Goal: Task Accomplishment & Management: Complete application form

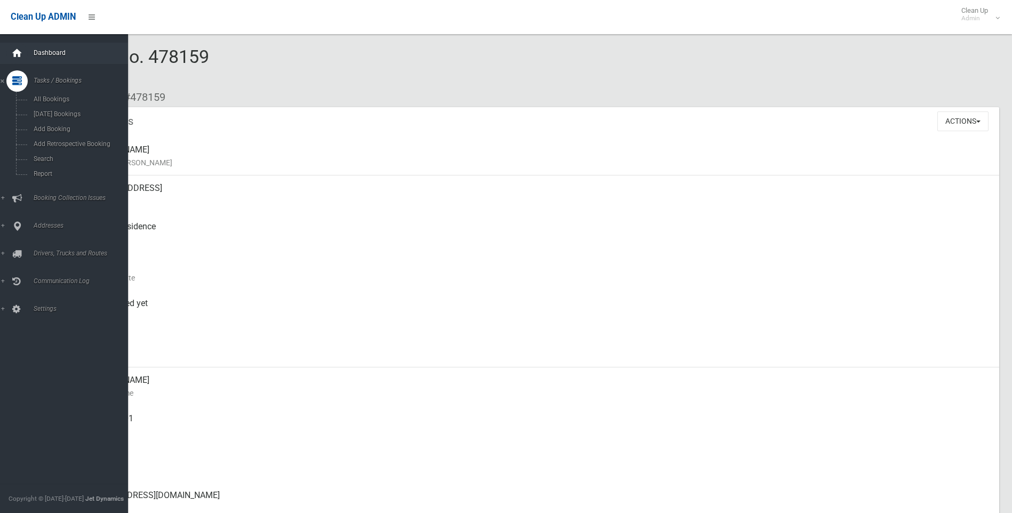
click at [18, 52] on icon at bounding box center [17, 53] width 12 height 21
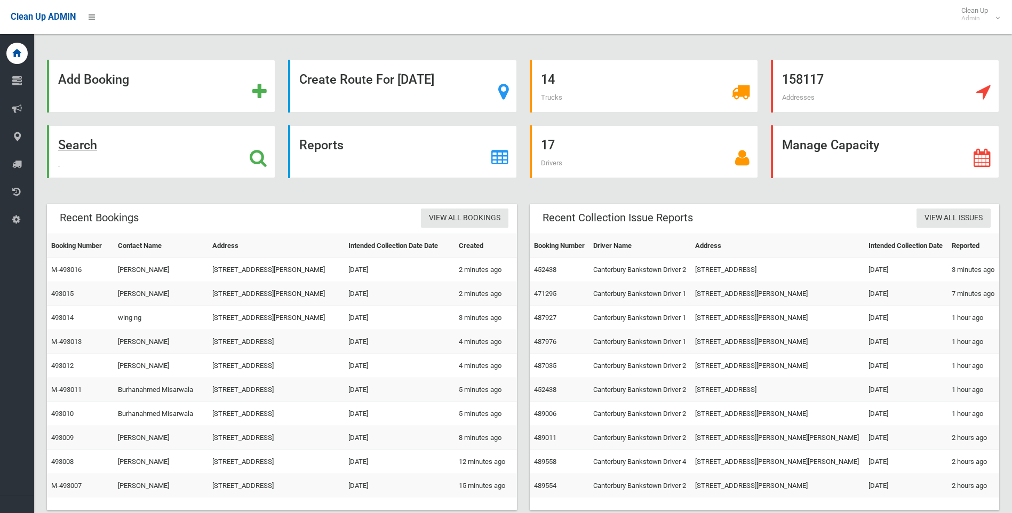
click at [69, 142] on strong "Search" at bounding box center [77, 145] width 39 height 15
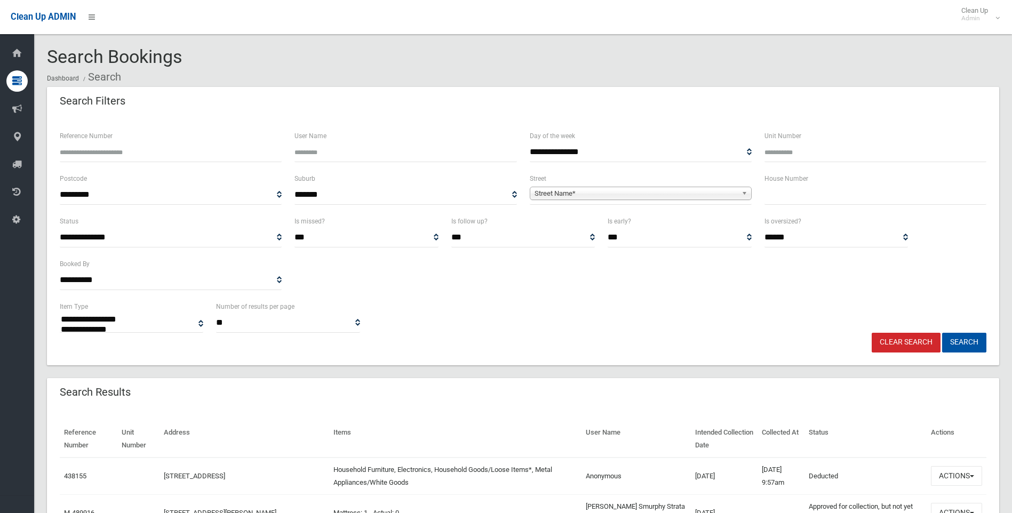
select select
type input "*"
click at [597, 196] on span "Street Name*" at bounding box center [635, 193] width 203 height 13
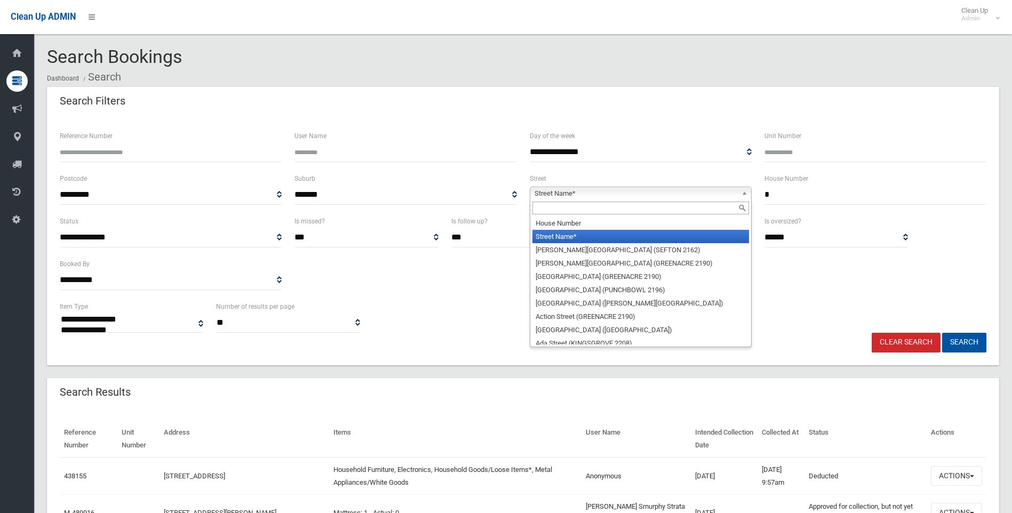
click at [562, 210] on input "text" at bounding box center [640, 208] width 217 height 13
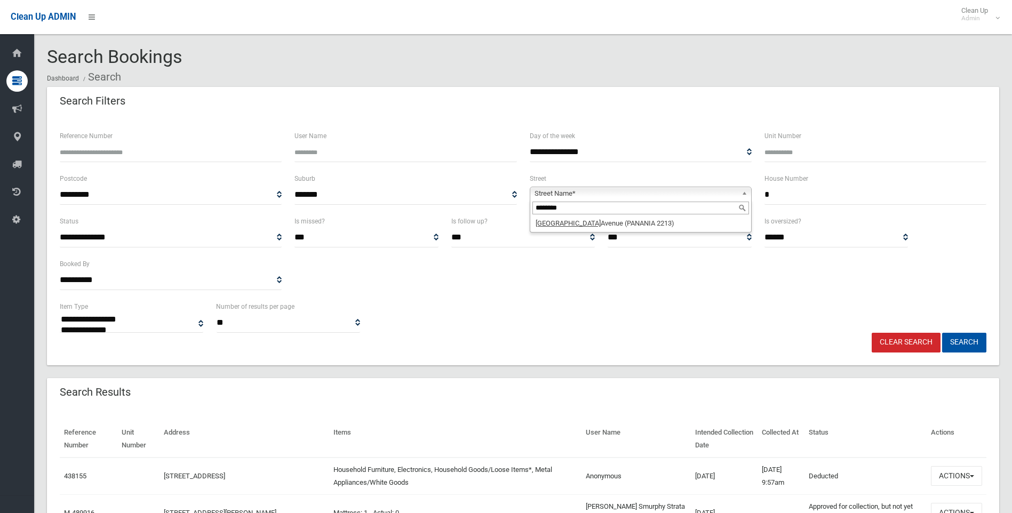
type input "********"
click at [570, 220] on li "Kingston Avenue (PANANIA 2213)" at bounding box center [640, 223] width 217 height 13
click at [951, 339] on button "Search" at bounding box center [964, 343] width 44 height 20
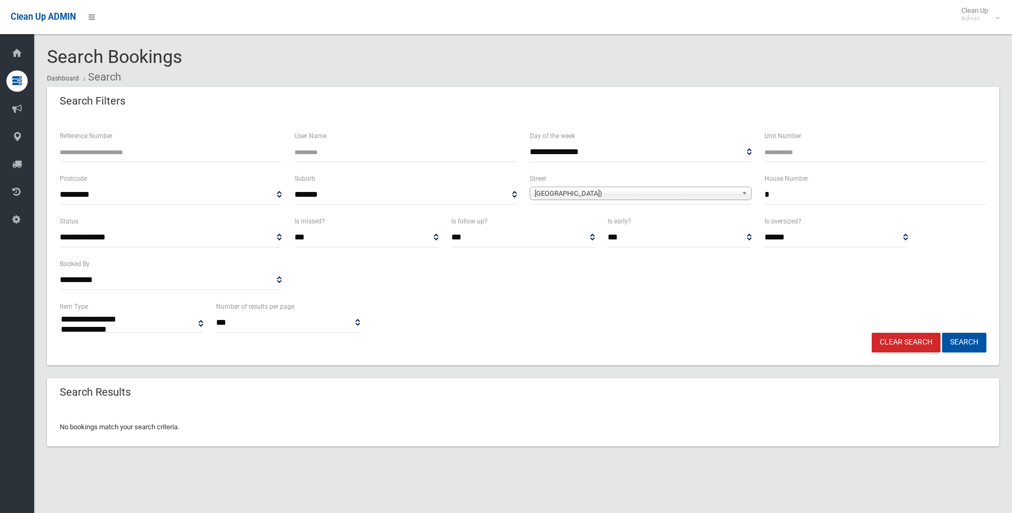
select select
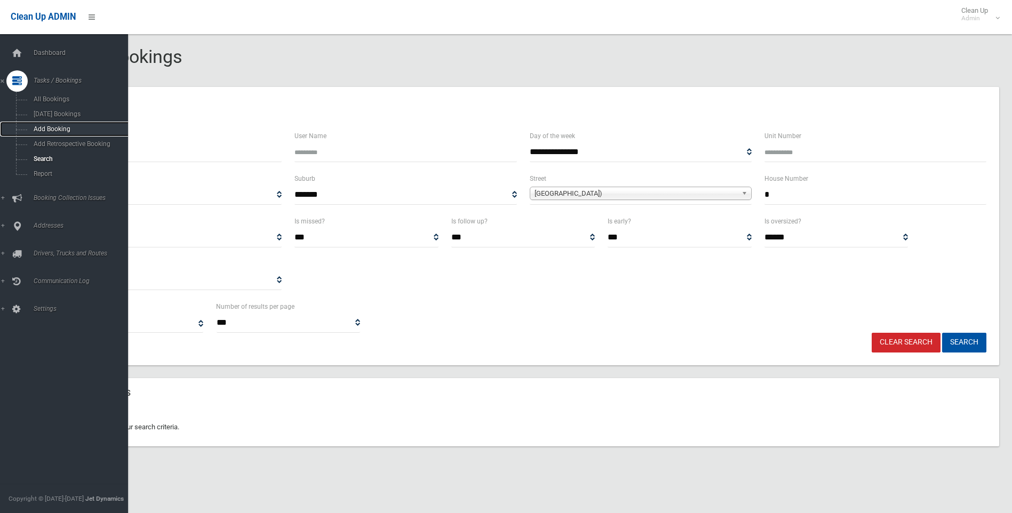
click at [47, 125] on span "Add Booking" at bounding box center [78, 128] width 97 height 7
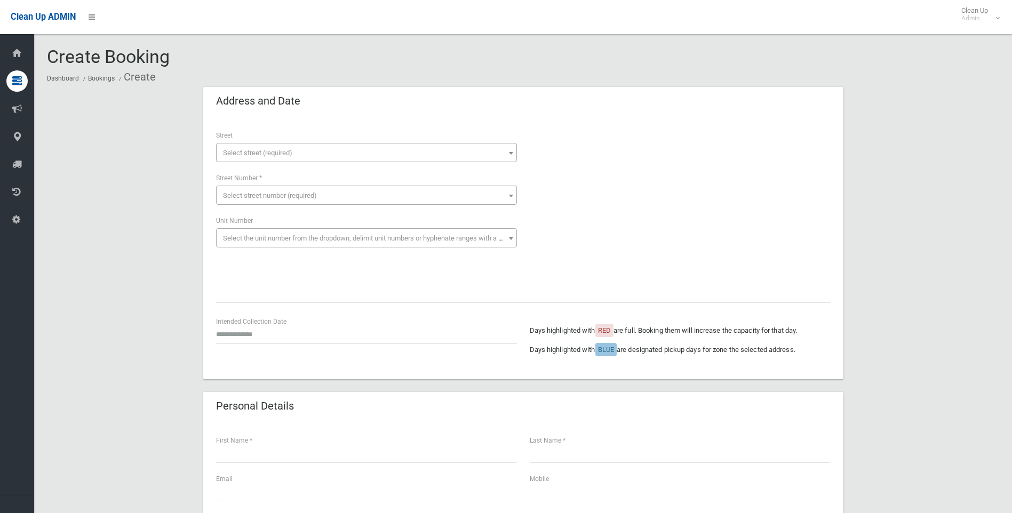
click at [254, 150] on span "Select street (required)" at bounding box center [257, 153] width 69 height 8
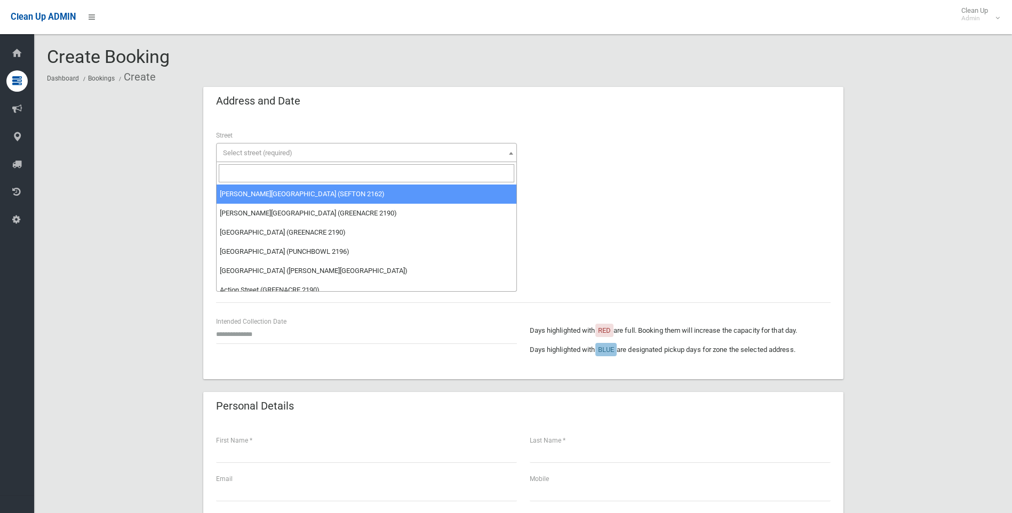
click at [253, 173] on input "search" at bounding box center [366, 173] width 295 height 18
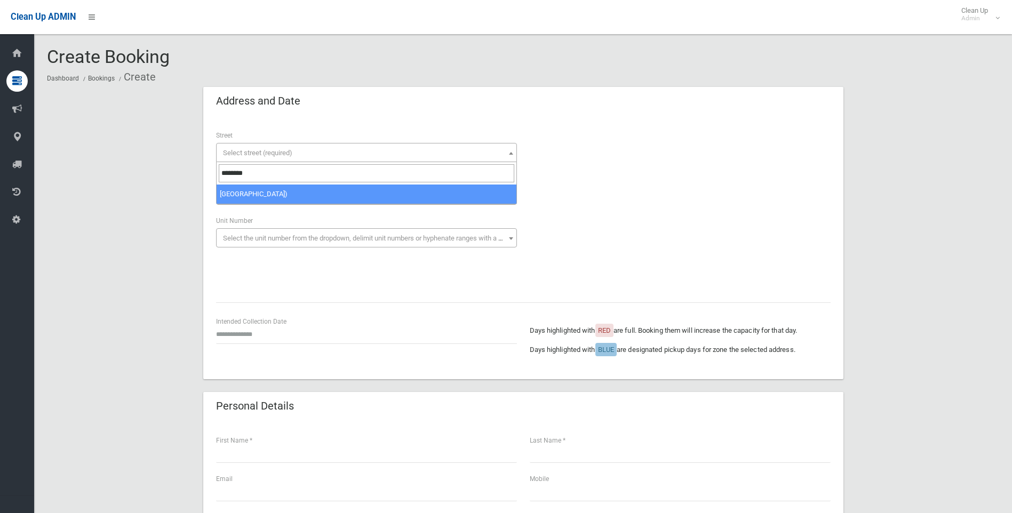
type input "********"
select select "****"
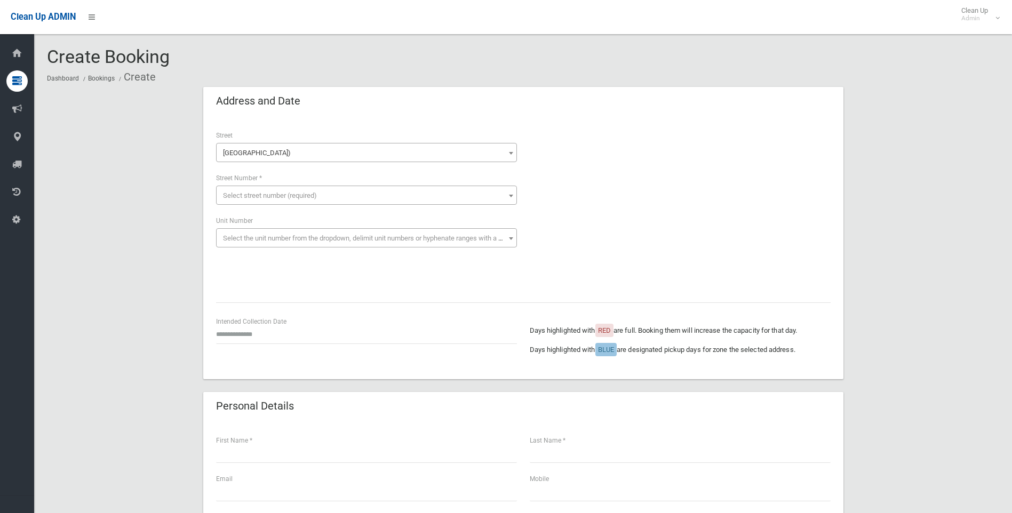
click at [260, 198] on span "Select street number (required)" at bounding box center [270, 195] width 94 height 8
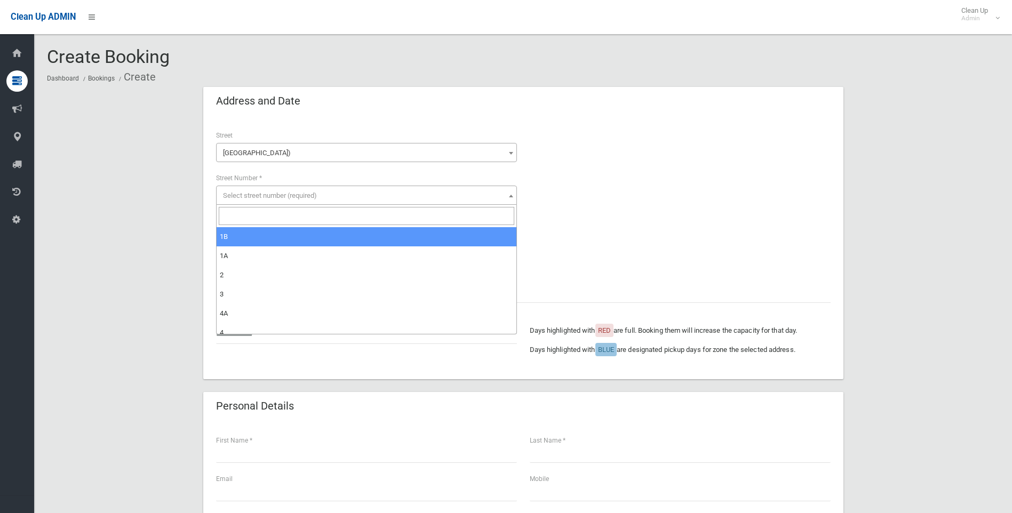
click at [245, 218] on input "search" at bounding box center [366, 216] width 295 height 18
type input "*"
select select "*"
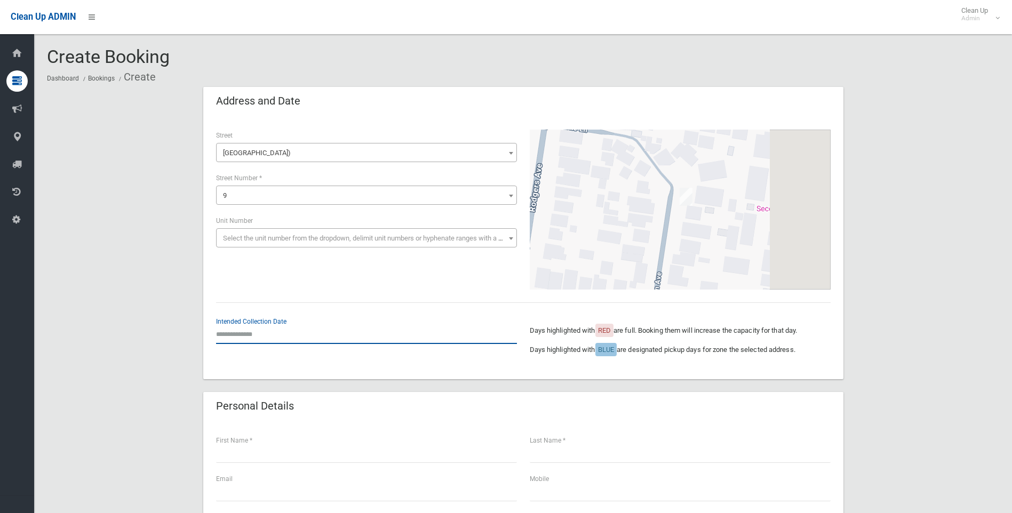
click at [249, 334] on input "text" at bounding box center [366, 334] width 301 height 20
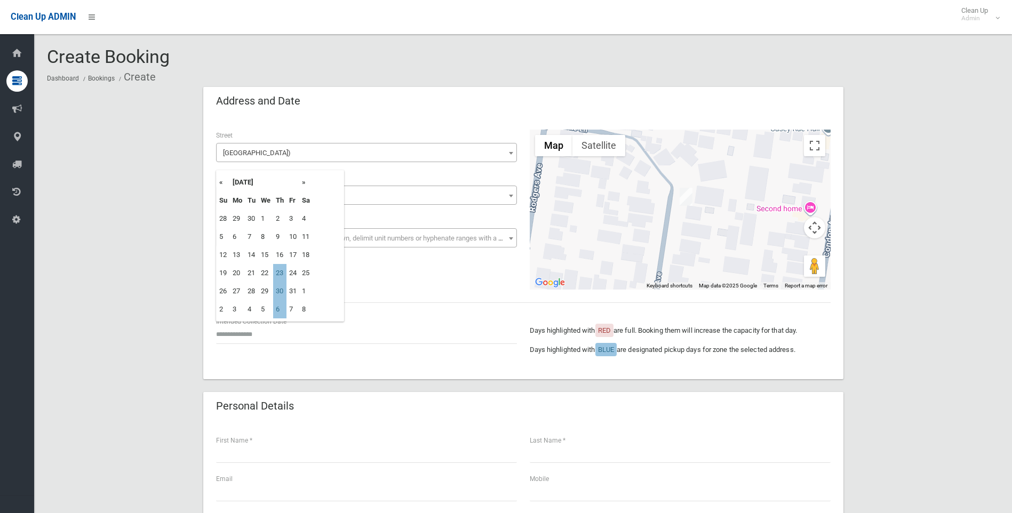
click at [397, 283] on div "**********" at bounding box center [523, 210] width 627 height 160
click at [244, 331] on input "text" at bounding box center [366, 334] width 301 height 20
click at [283, 274] on td "23" at bounding box center [279, 273] width 13 height 18
type input "**********"
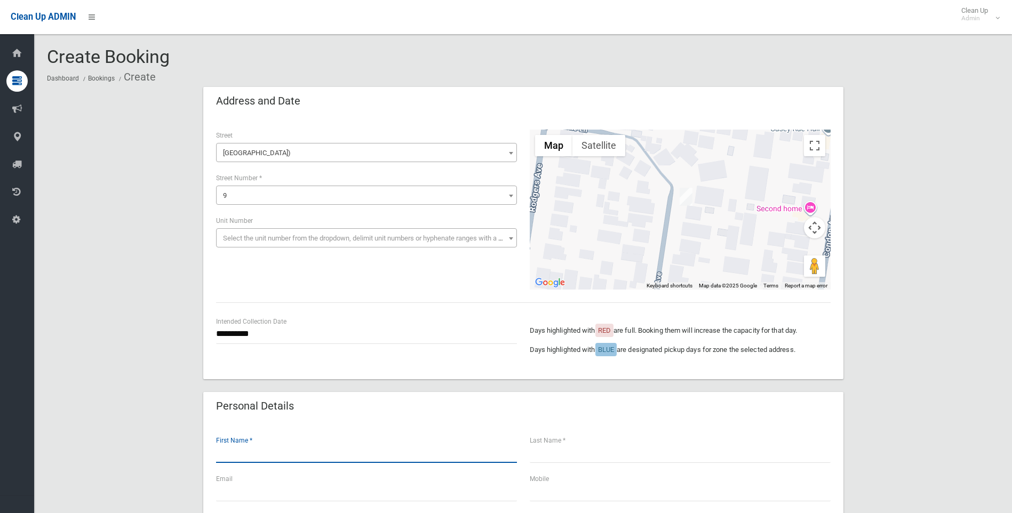
click at [252, 449] on input "text" at bounding box center [366, 453] width 301 height 20
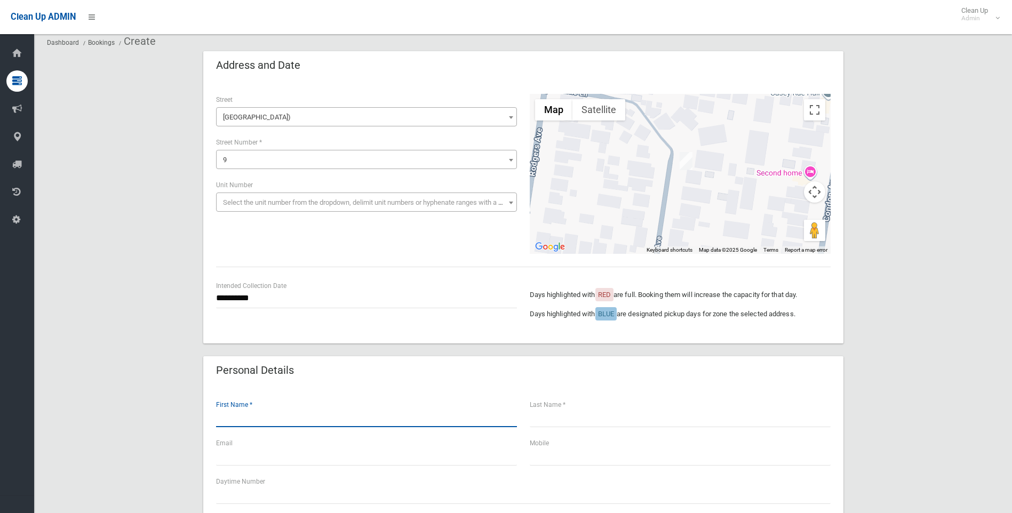
scroll to position [107, 0]
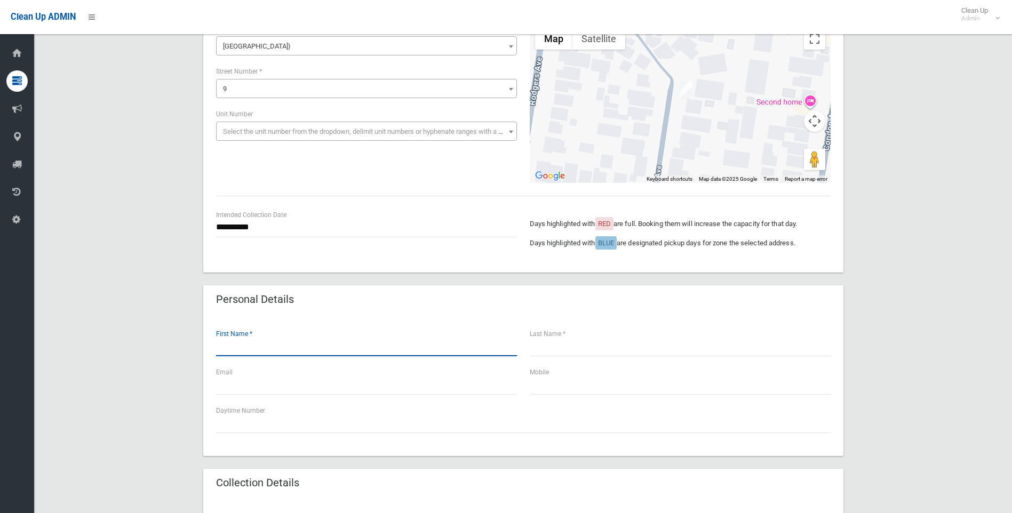
click at [310, 349] on input "text" at bounding box center [366, 347] width 301 height 20
type input "****"
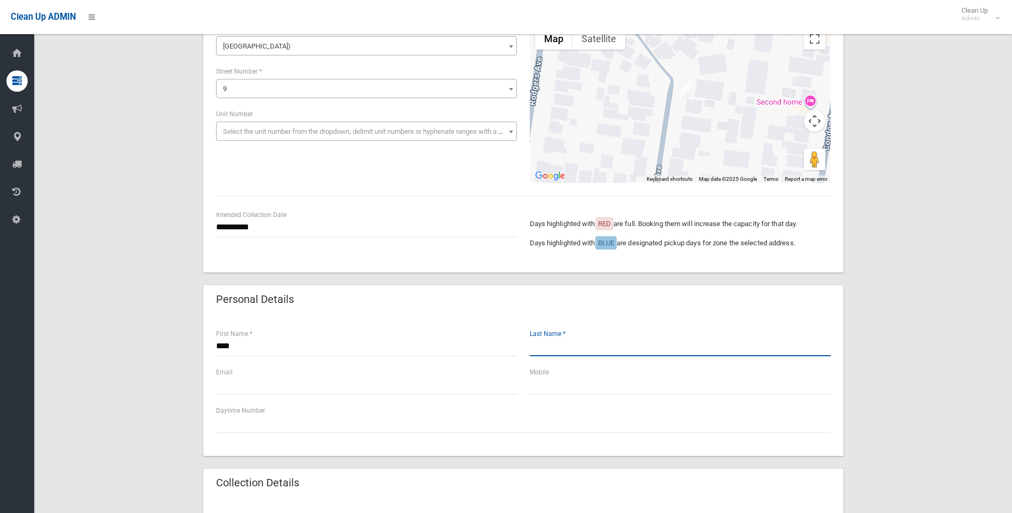
click at [555, 345] on input "text" at bounding box center [680, 347] width 301 height 20
type input "********"
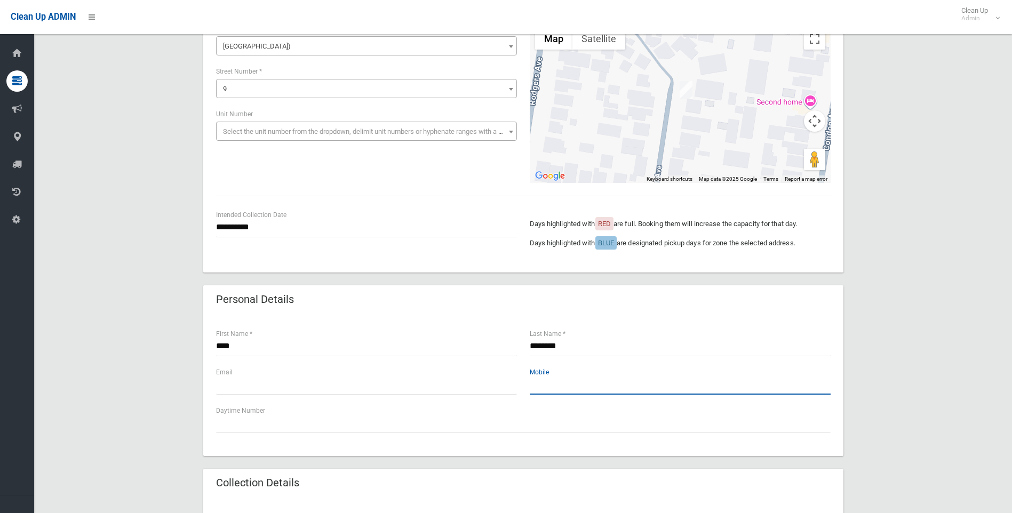
click at [579, 387] on input "text" at bounding box center [680, 385] width 301 height 20
click at [581, 381] on input "text" at bounding box center [680, 385] width 301 height 20
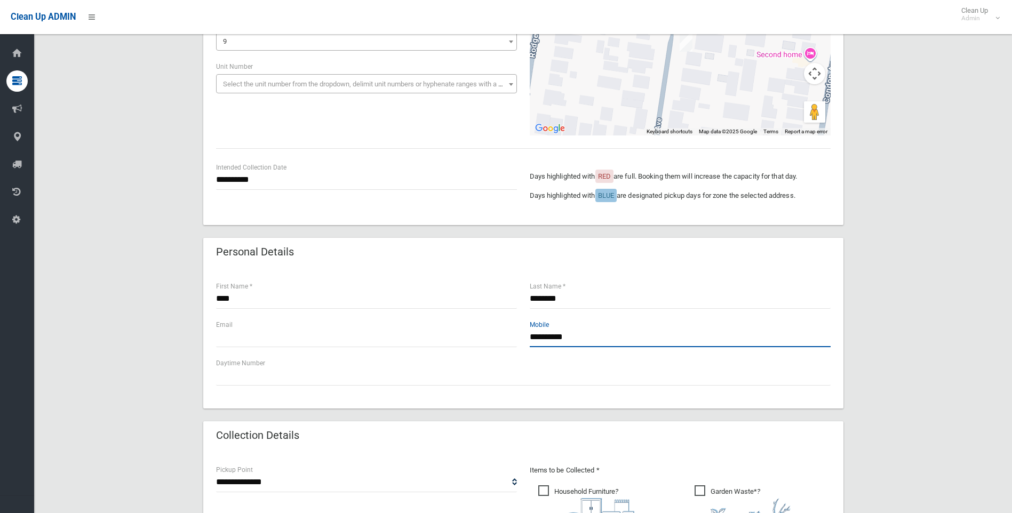
scroll to position [213, 0]
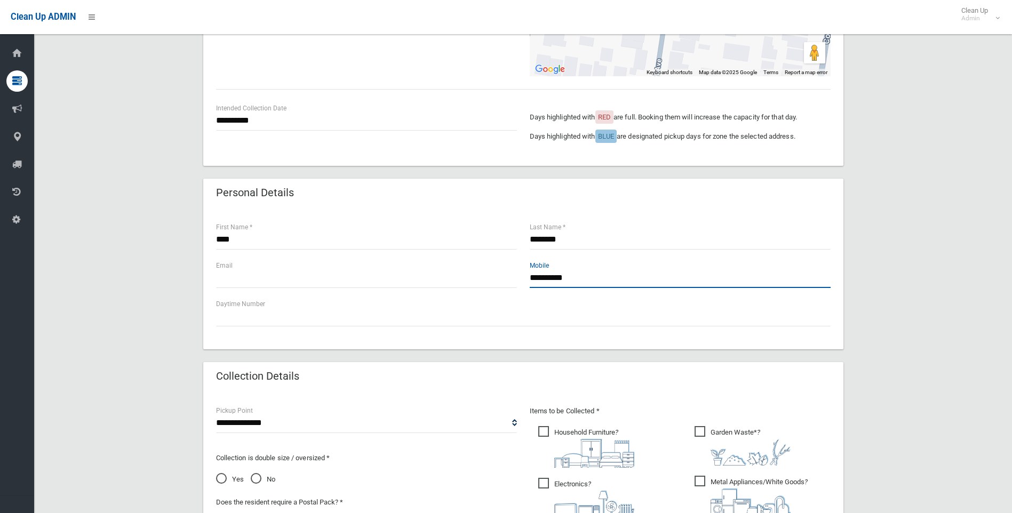
type input "**********"
click at [260, 282] on input "text" at bounding box center [366, 278] width 301 height 20
type input "*"
click at [287, 435] on div "**********" at bounding box center [367, 492] width 314 height 175
click at [273, 420] on select "**********" at bounding box center [366, 423] width 301 height 20
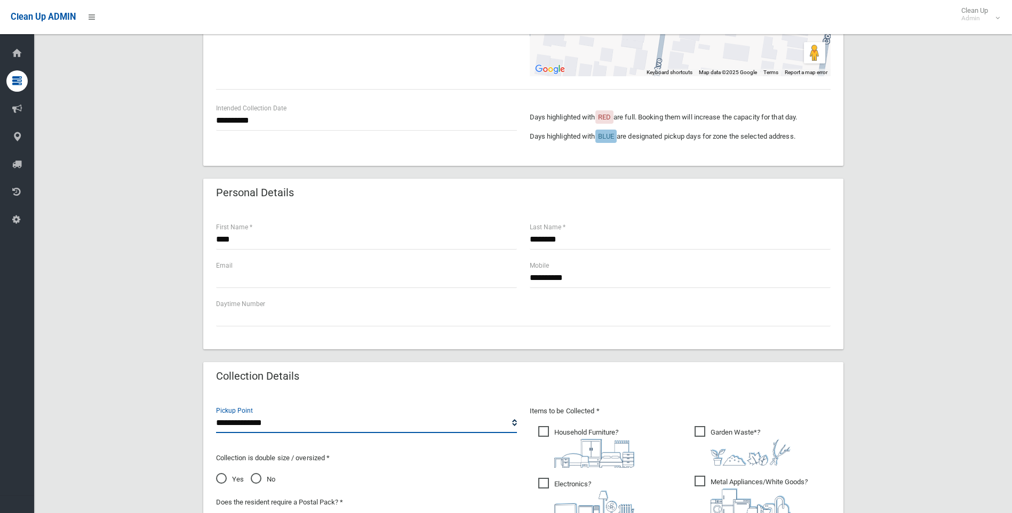
select select "*"
click at [216, 413] on select "**********" at bounding box center [366, 423] width 301 height 20
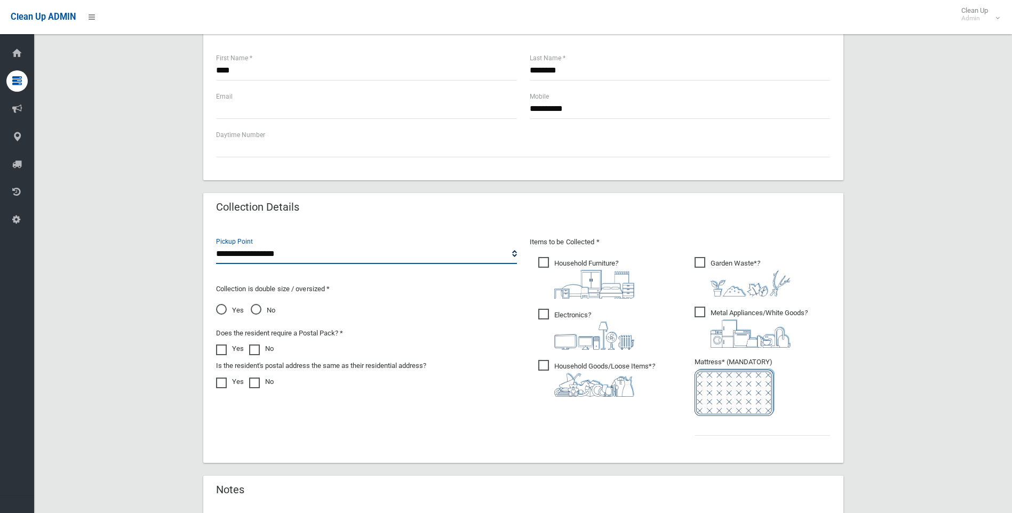
scroll to position [427, 0]
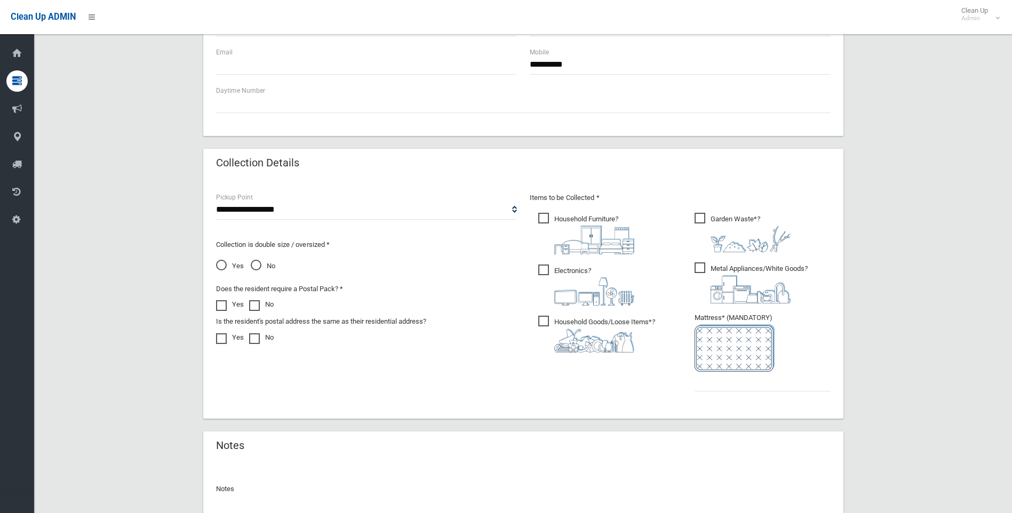
click at [247, 265] on div "Yes No" at bounding box center [366, 265] width 301 height 15
click at [255, 266] on span "No" at bounding box center [263, 266] width 25 height 13
click at [548, 218] on span "Household Furniture ?" at bounding box center [586, 234] width 96 height 42
click at [541, 271] on span "Electronics ?" at bounding box center [586, 285] width 96 height 41
click at [539, 324] on span "Household Goods/Loose Items* ?" at bounding box center [596, 334] width 117 height 37
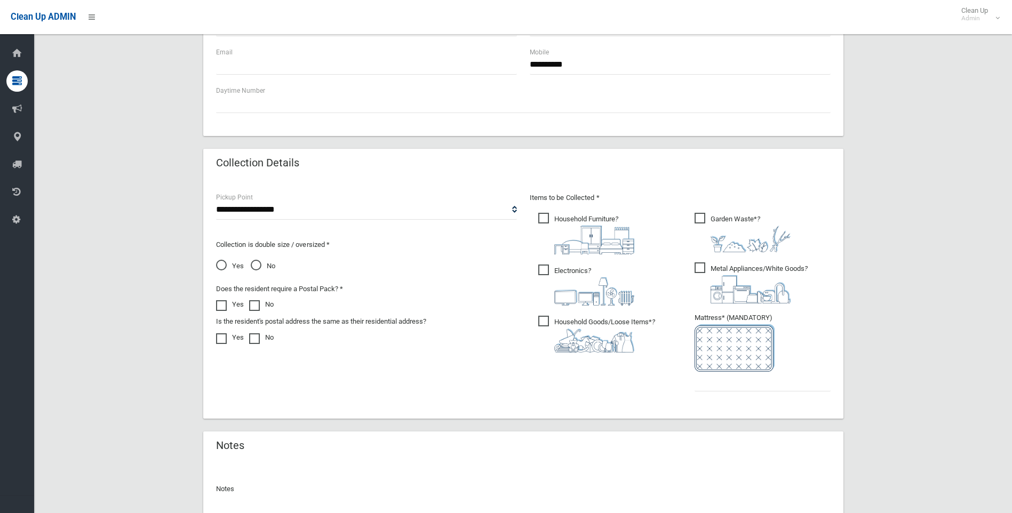
click at [708, 217] on span "Garden Waste* ?" at bounding box center [742, 232] width 96 height 39
click at [705, 262] on span "Metal Appliances/White Goods ?" at bounding box center [750, 282] width 113 height 41
click at [731, 387] on input "text" at bounding box center [762, 382] width 136 height 20
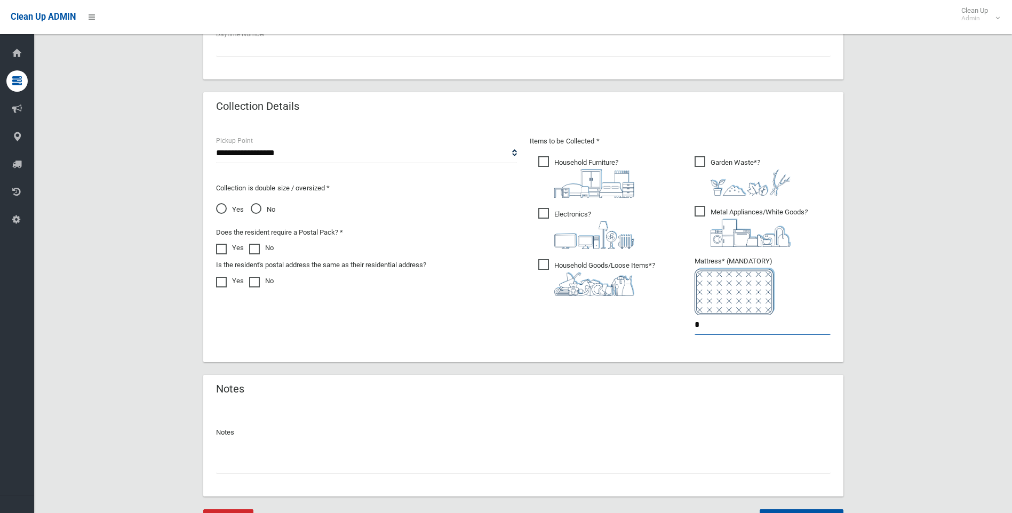
scroll to position [537, 0]
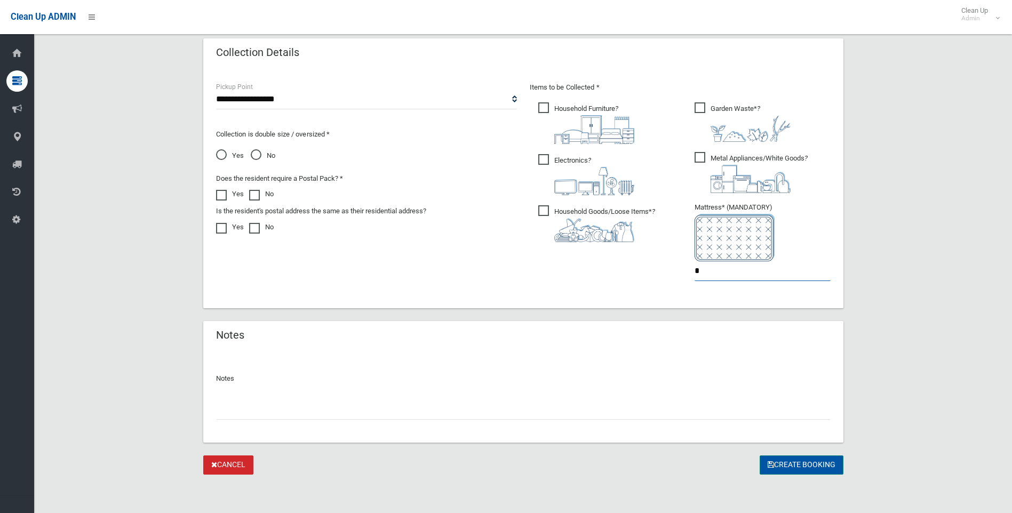
type input "*"
click at [789, 467] on button "Create Booking" at bounding box center [801, 465] width 84 height 20
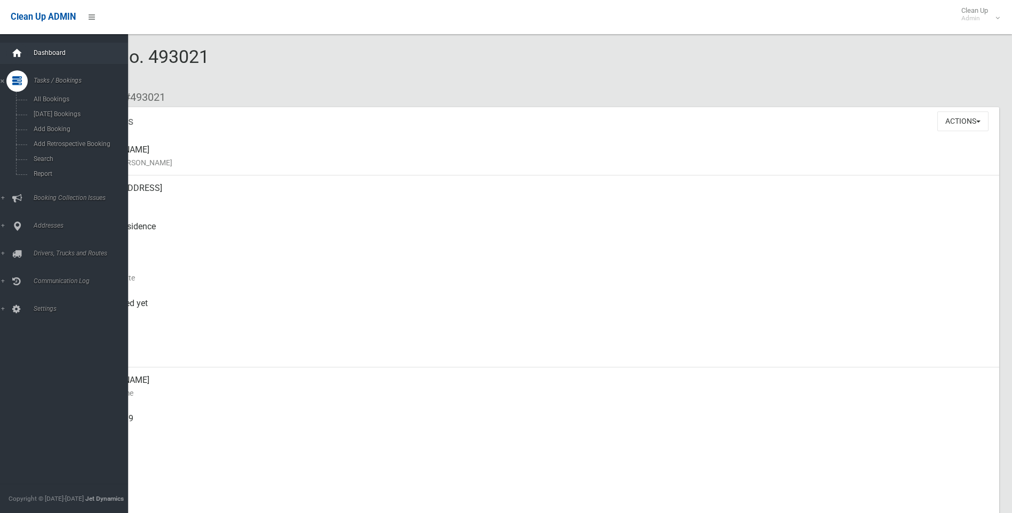
click at [18, 54] on icon at bounding box center [17, 53] width 12 height 21
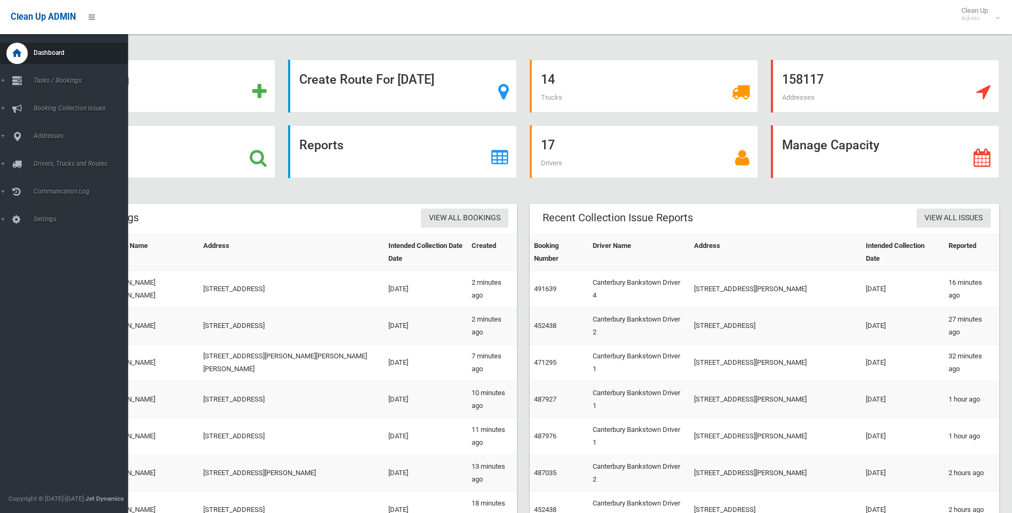
click at [8, 37] on div "Dashboard Tasks / Bookings All Bookings [DATE] Bookings Add Booking Add Retrosp…" at bounding box center [68, 273] width 136 height 479
click at [14, 60] on icon at bounding box center [17, 53] width 12 height 21
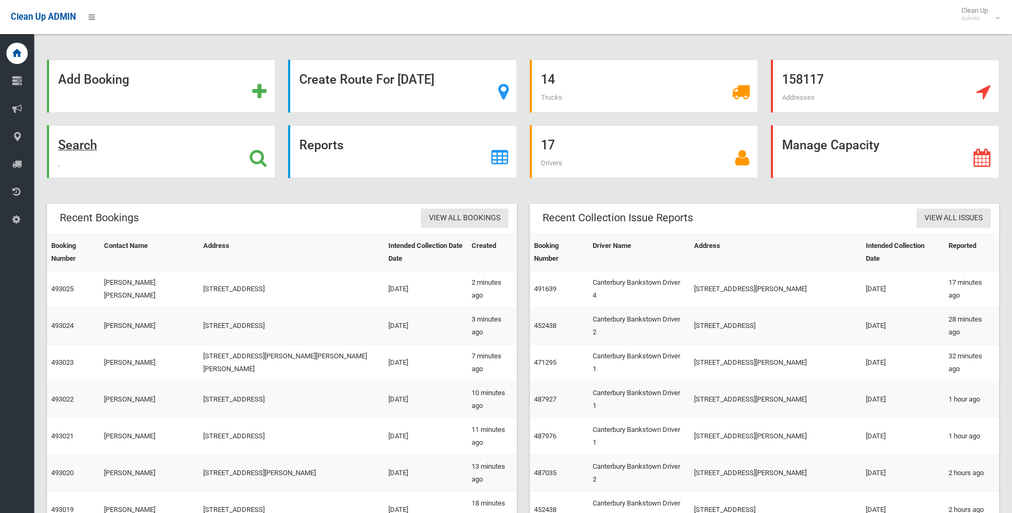
click at [89, 147] on strong "Search" at bounding box center [77, 145] width 39 height 15
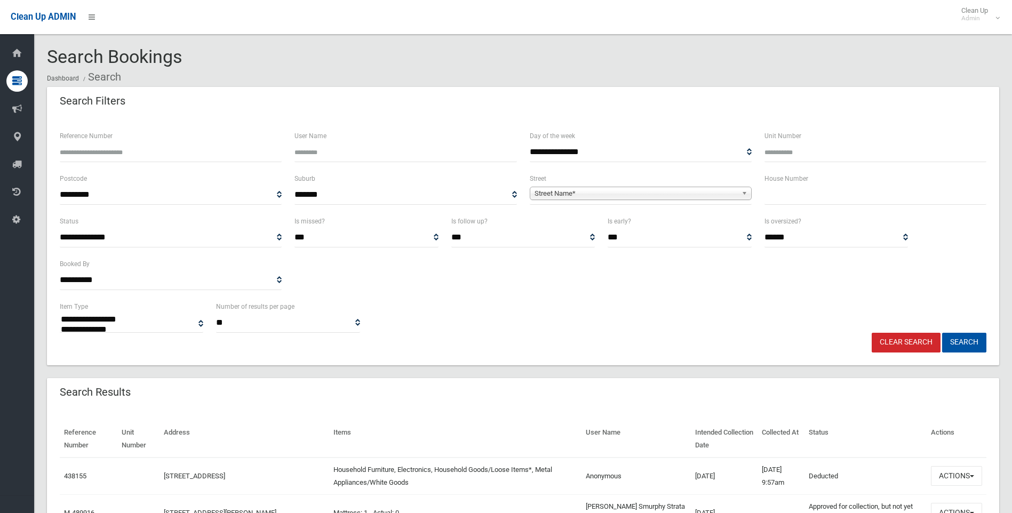
select select
click at [128, 151] on input "Reference Number" at bounding box center [171, 152] width 222 height 20
type input "******"
click at [942, 333] on button "Search" at bounding box center [964, 343] width 44 height 20
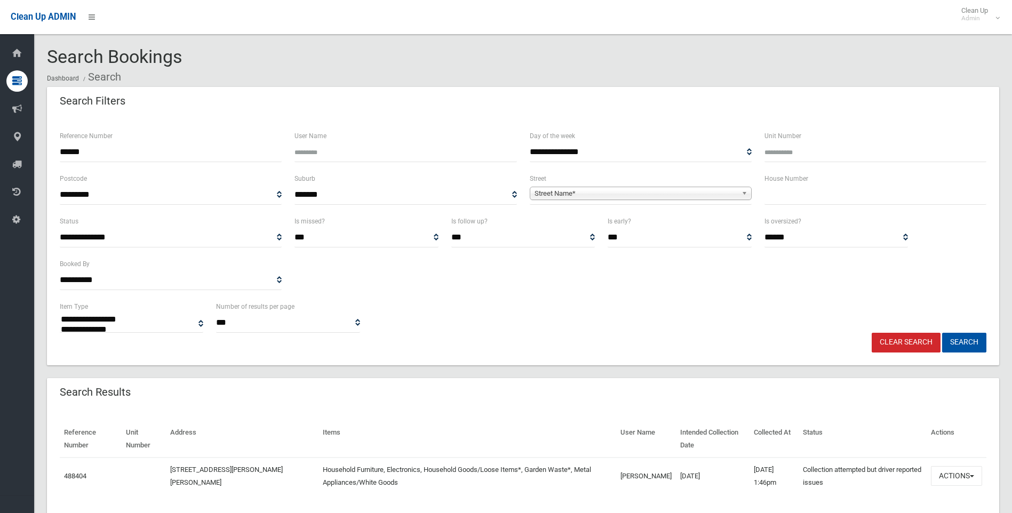
select select
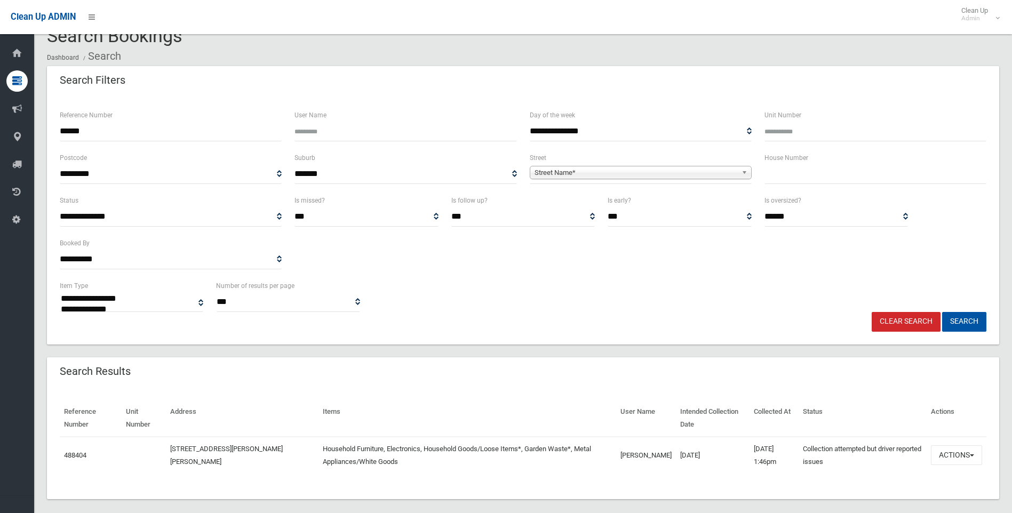
scroll to position [33, 0]
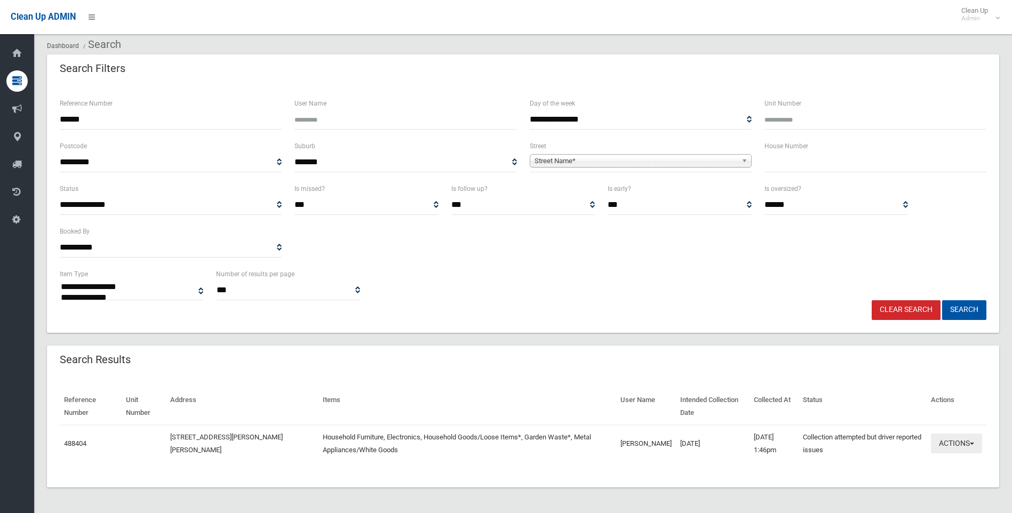
click at [942, 444] on button "Actions" at bounding box center [956, 444] width 51 height 20
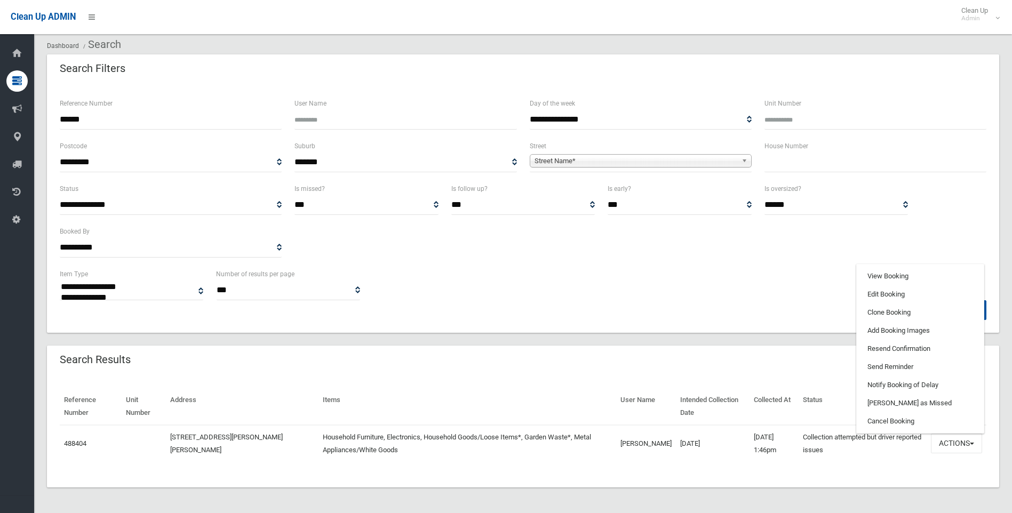
click at [516, 401] on th "Items" at bounding box center [467, 406] width 298 height 37
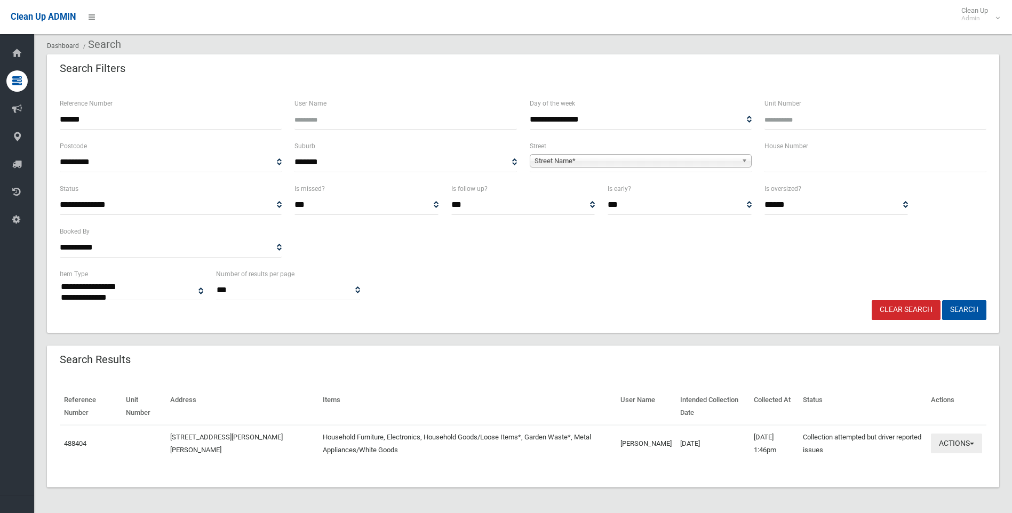
click at [940, 449] on button "Actions" at bounding box center [956, 444] width 51 height 20
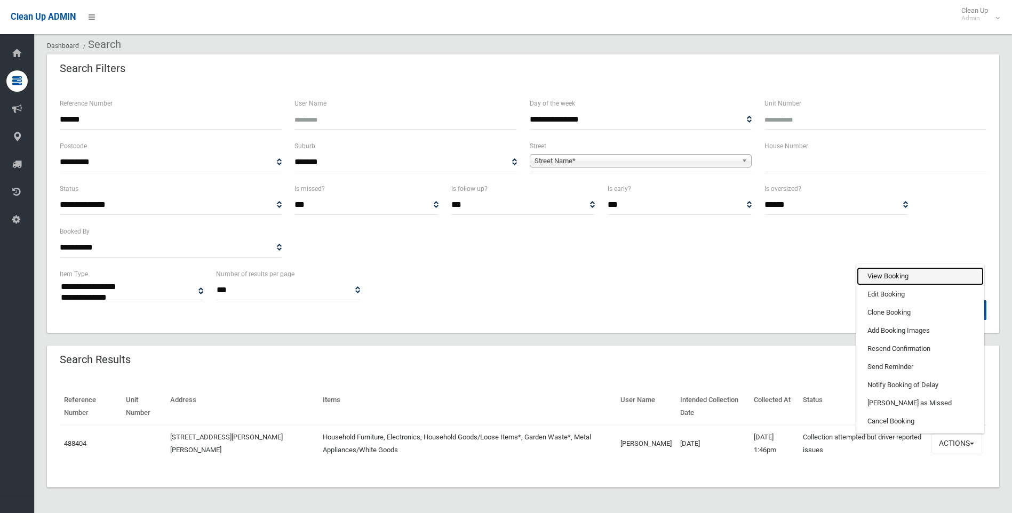
click at [881, 270] on link "View Booking" at bounding box center [920, 276] width 127 height 18
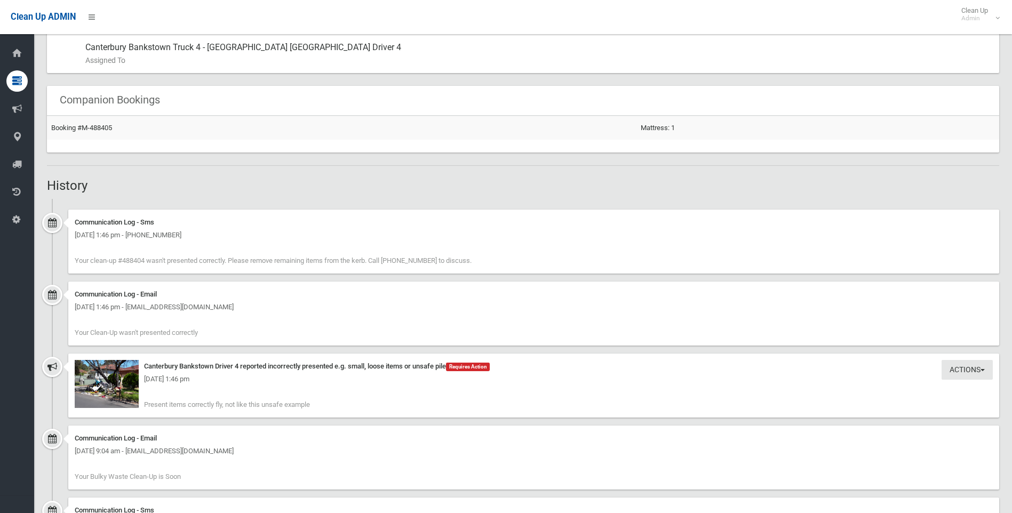
scroll to position [693, 0]
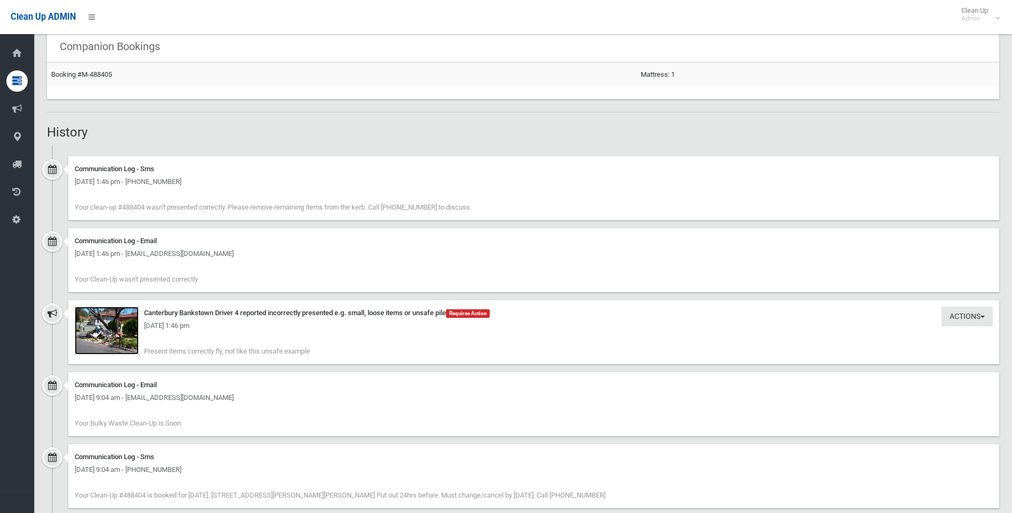
click at [119, 341] on img at bounding box center [107, 331] width 64 height 48
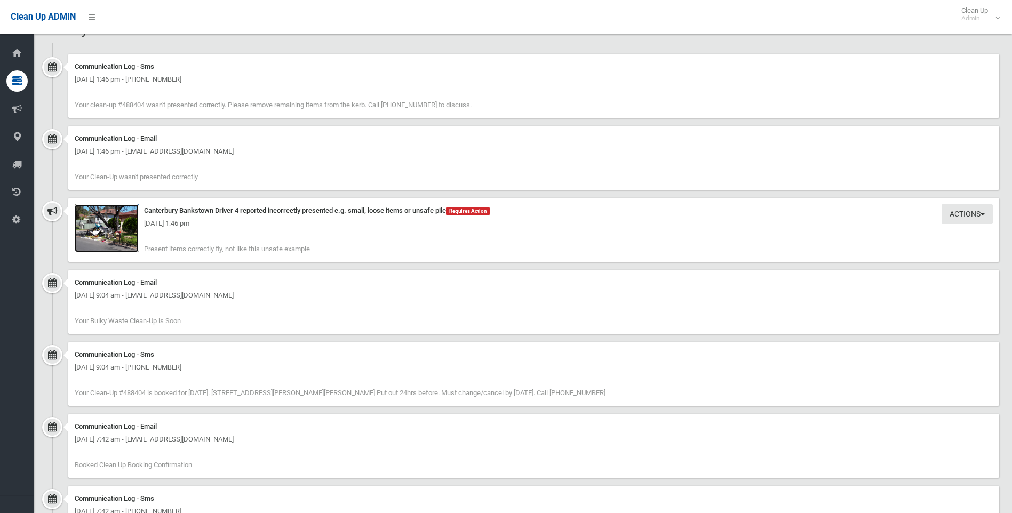
scroll to position [853, 0]
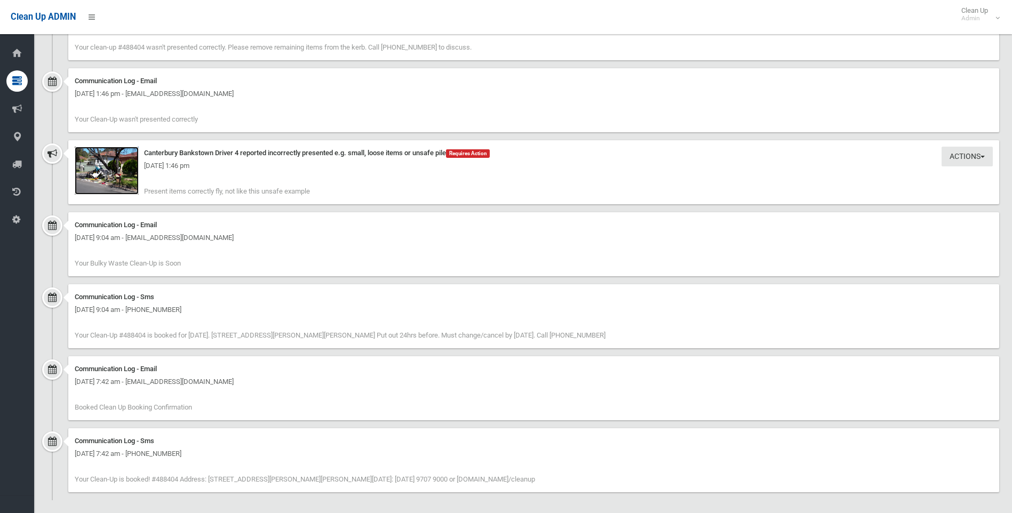
click at [113, 178] on img at bounding box center [107, 171] width 64 height 48
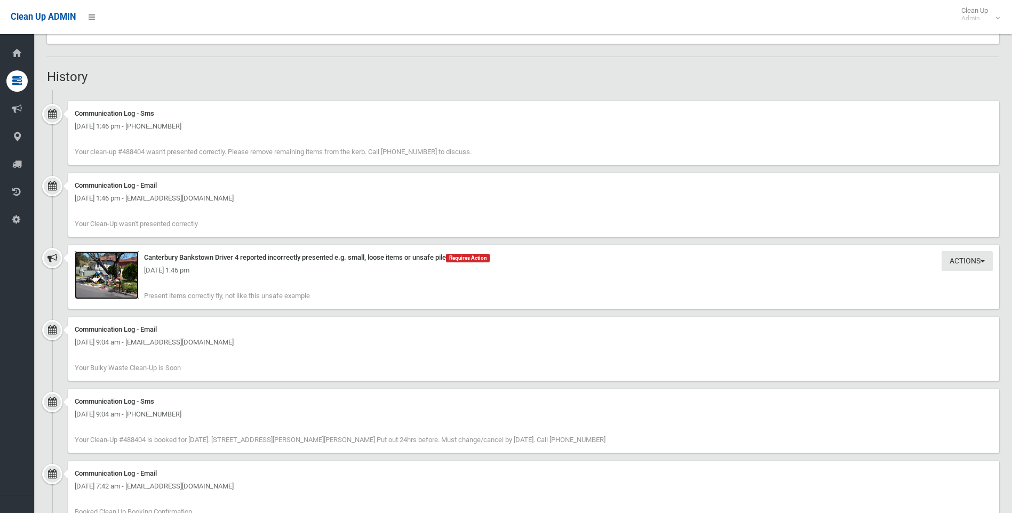
scroll to position [800, 0]
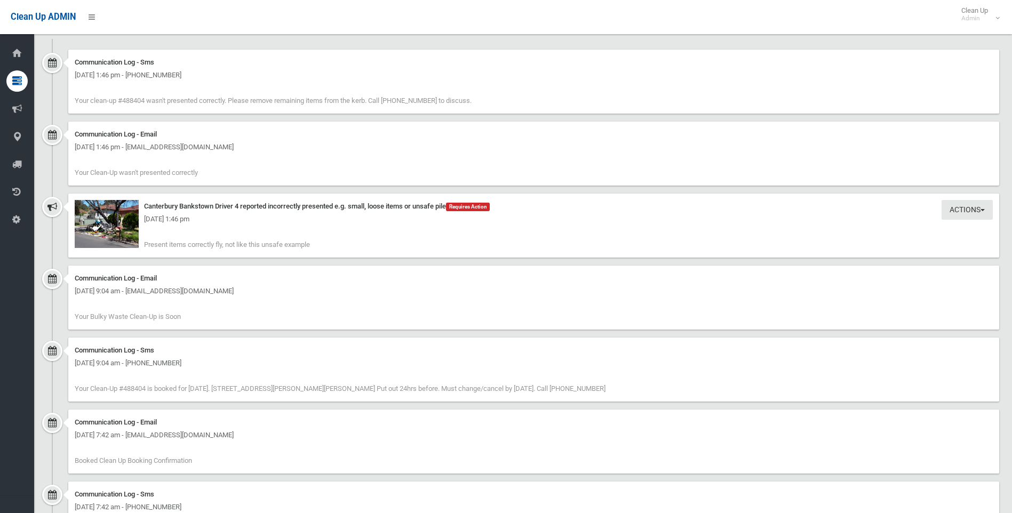
click at [85, 217] on div "Tuesday 14th October 2025 - 1:46 pm" at bounding box center [534, 219] width 918 height 13
click at [119, 223] on div "Tuesday 14th October 2025 - 1:46 pm" at bounding box center [534, 219] width 918 height 13
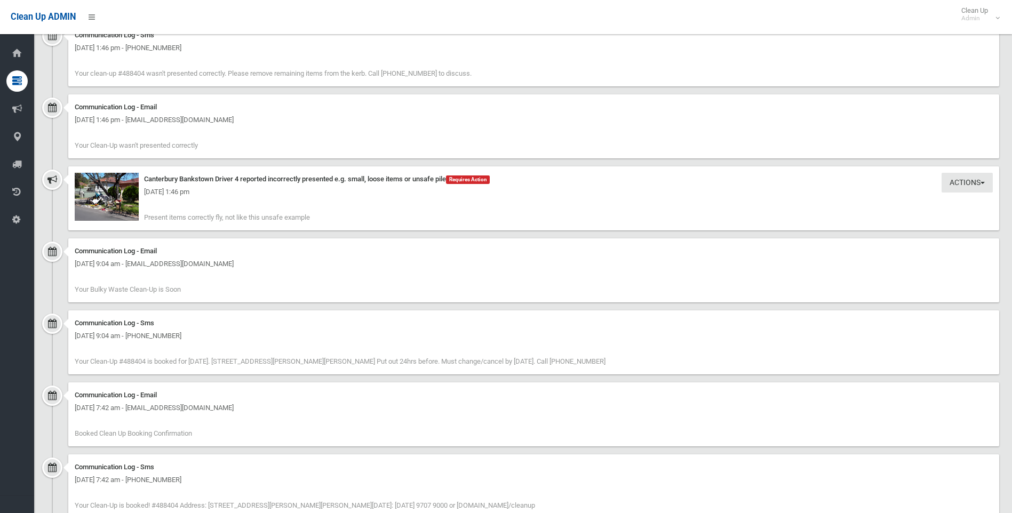
scroll to position [853, 0]
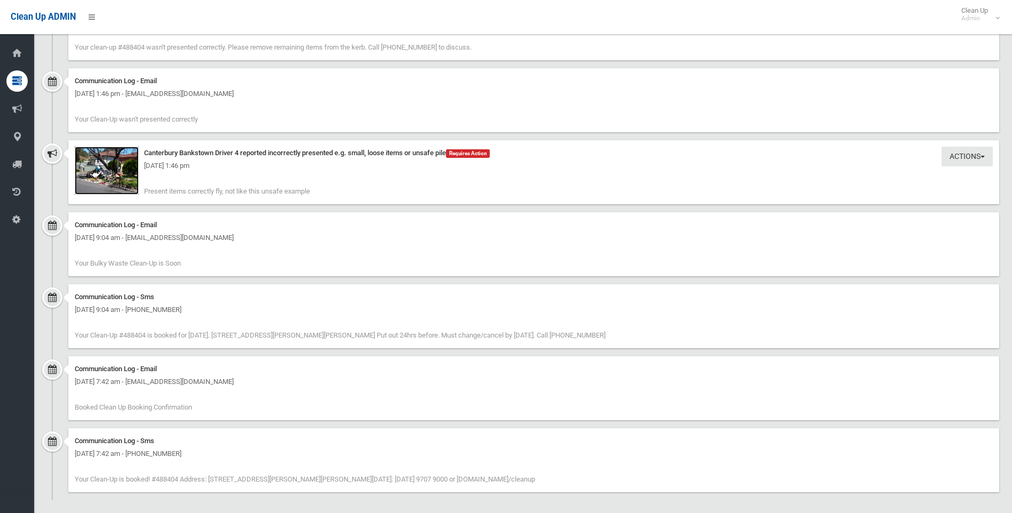
click at [101, 174] on img at bounding box center [107, 171] width 64 height 48
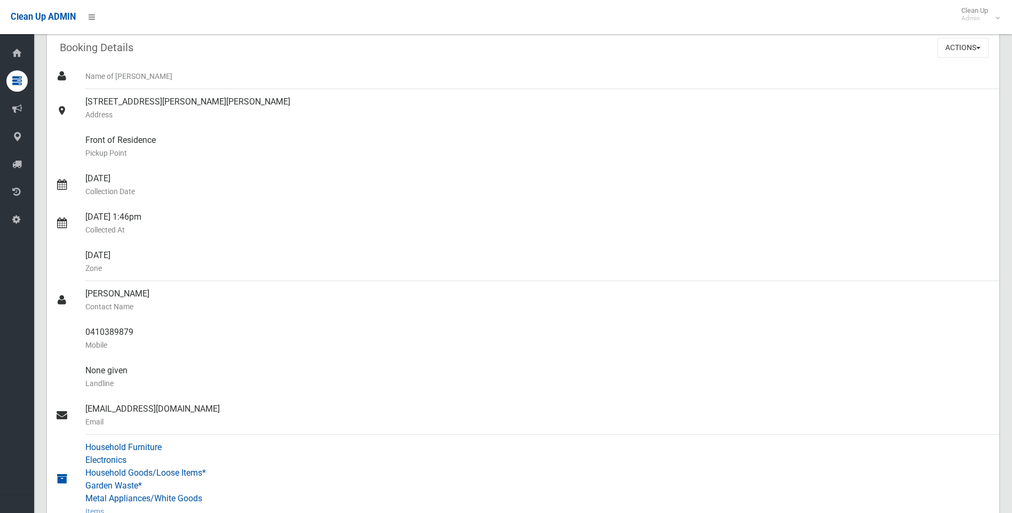
scroll to position [0, 0]
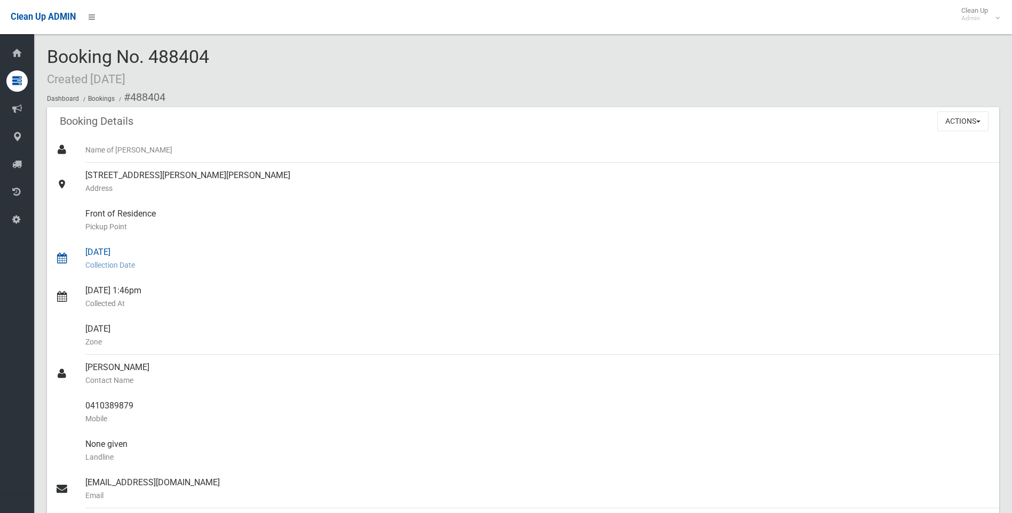
click at [596, 262] on small "Collection Date" at bounding box center [537, 265] width 905 height 13
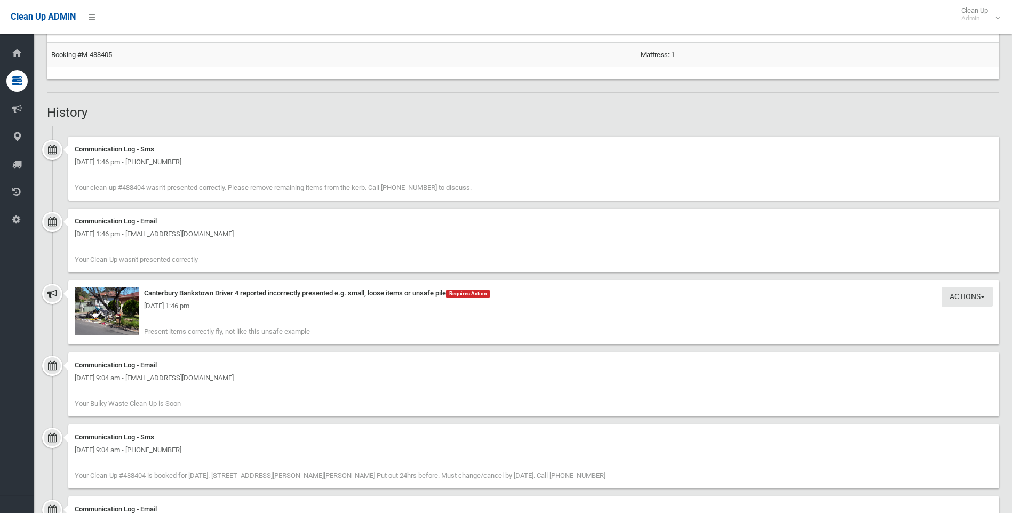
scroll to position [747, 0]
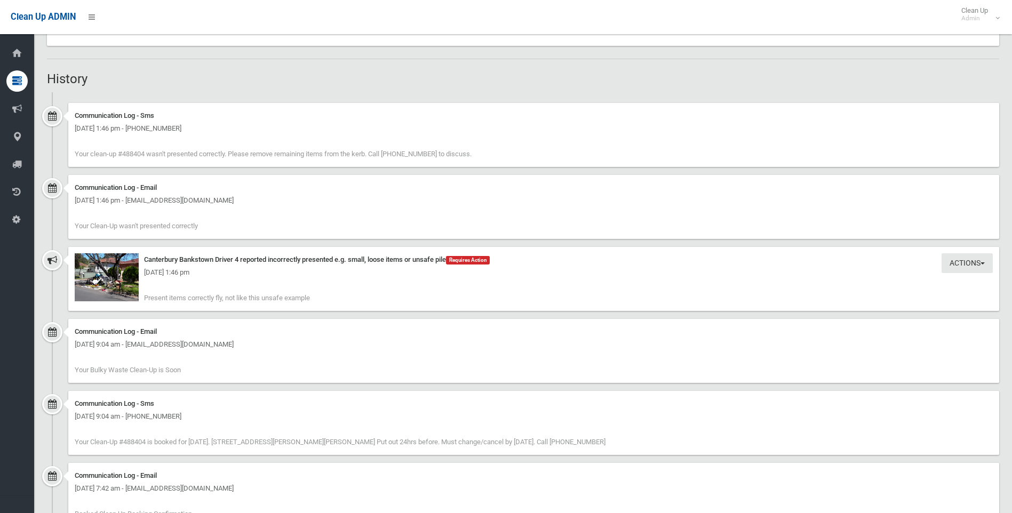
click at [117, 270] on div "Tuesday 14th October 2025 - 1:46 pm" at bounding box center [534, 272] width 918 height 13
click at [109, 278] on div "Tuesday 14th October 2025 - 1:46 pm" at bounding box center [534, 272] width 918 height 13
click at [106, 279] on div "Tuesday 14th October 2025 - 1:46 pm" at bounding box center [534, 272] width 918 height 13
click at [115, 285] on img at bounding box center [107, 277] width 64 height 48
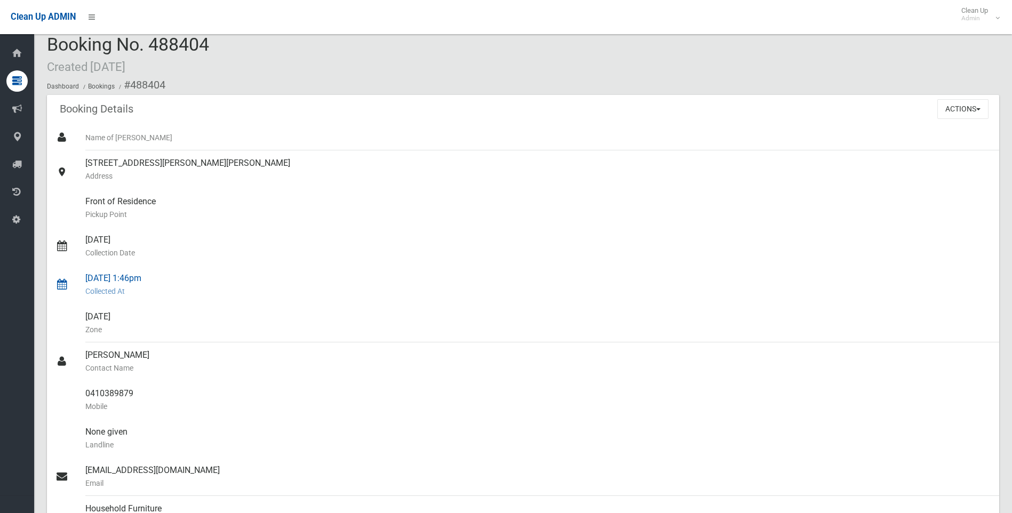
scroll to position [0, 0]
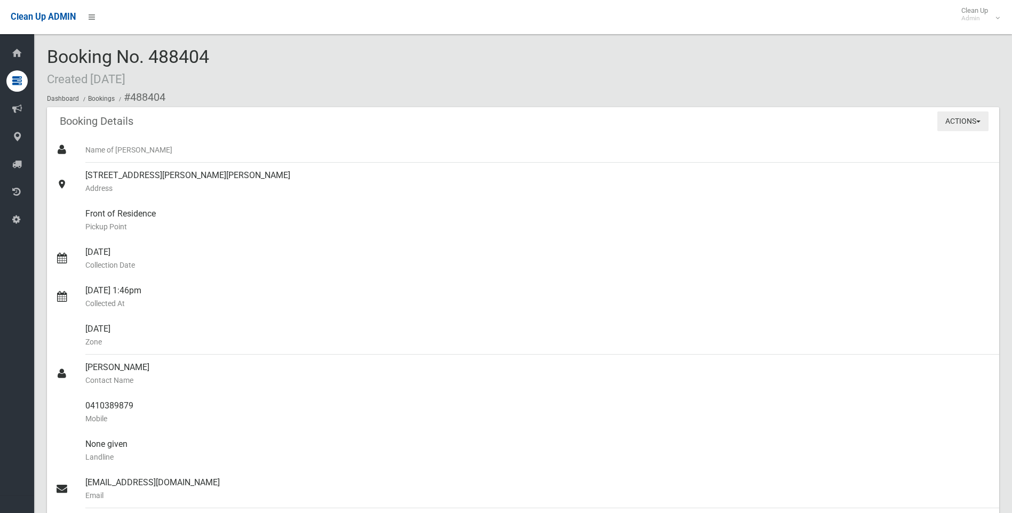
click at [955, 121] on button "Actions" at bounding box center [962, 121] width 51 height 20
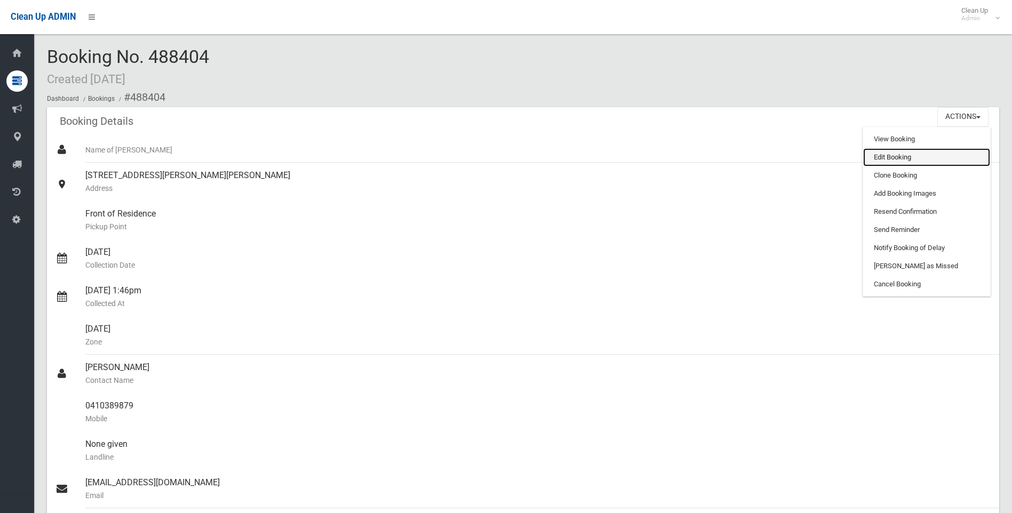
click at [886, 154] on link "Edit Booking" at bounding box center [926, 157] width 127 height 18
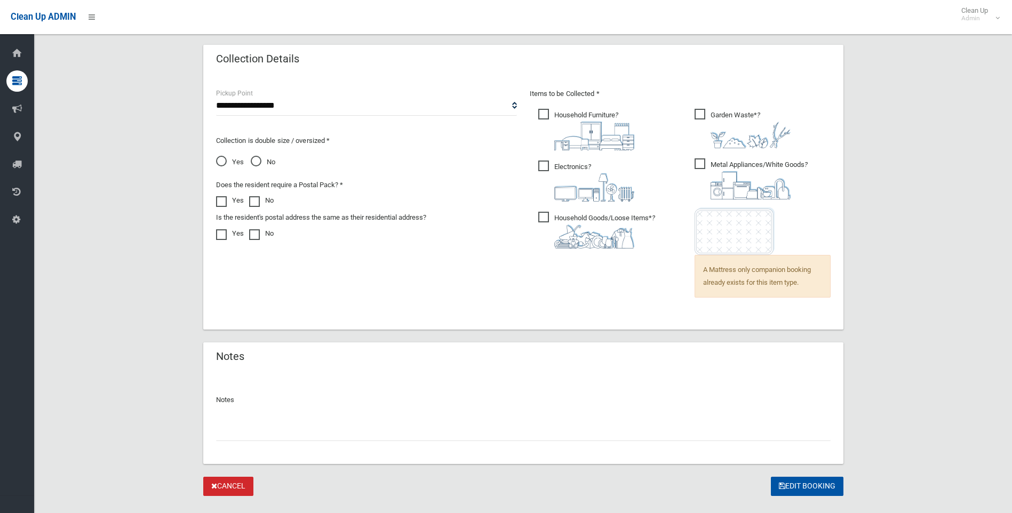
scroll to position [715, 0]
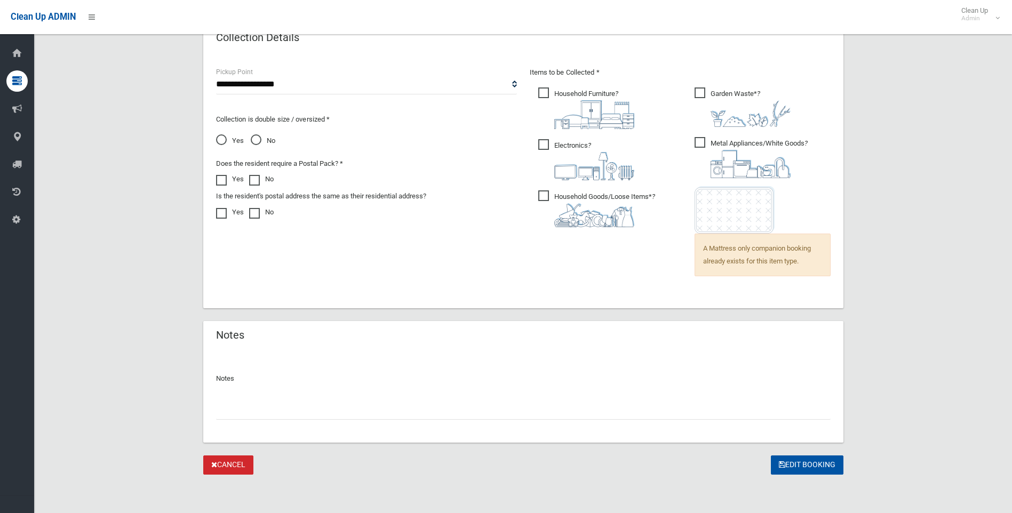
click at [283, 409] on input "text" at bounding box center [523, 410] width 614 height 20
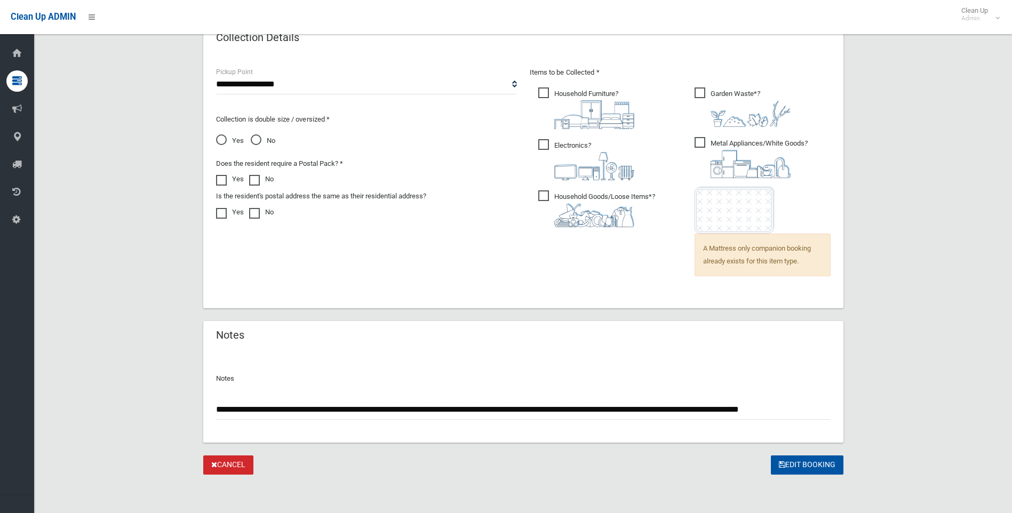
scroll to position [0, 0]
click at [489, 410] on input "**********" at bounding box center [523, 410] width 614 height 20
drag, startPoint x: 497, startPoint y: 411, endPoint x: 623, endPoint y: 418, distance: 126.6
click at [623, 418] on input "**********" at bounding box center [523, 410] width 614 height 20
click at [622, 416] on input "**********" at bounding box center [523, 410] width 614 height 20
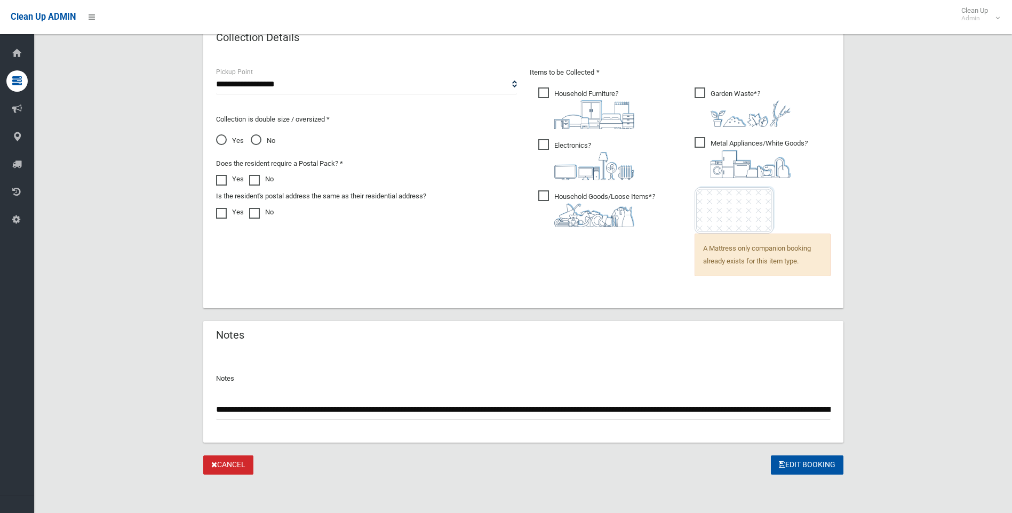
click at [625, 409] on input "**********" at bounding box center [523, 410] width 614 height 20
drag, startPoint x: 802, startPoint y: 410, endPoint x: 848, endPoint y: 415, distance: 46.1
click at [758, 417] on input "**********" at bounding box center [523, 410] width 614 height 20
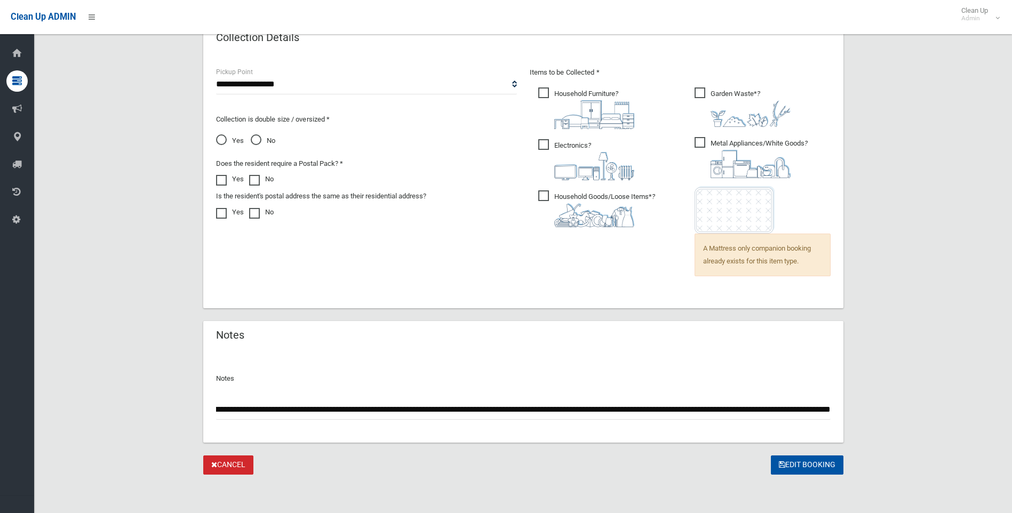
scroll to position [0, 587]
click at [617, 407] on input "**********" at bounding box center [523, 410] width 614 height 20
click at [764, 409] on input "**********" at bounding box center [523, 410] width 614 height 20
type input "**********"
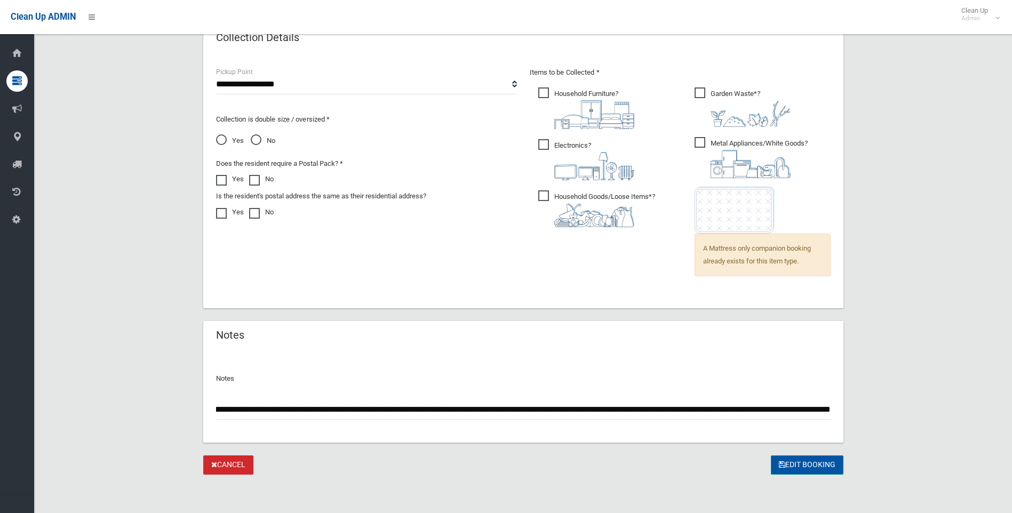
click at [813, 463] on button "Edit Booking" at bounding box center [807, 465] width 73 height 20
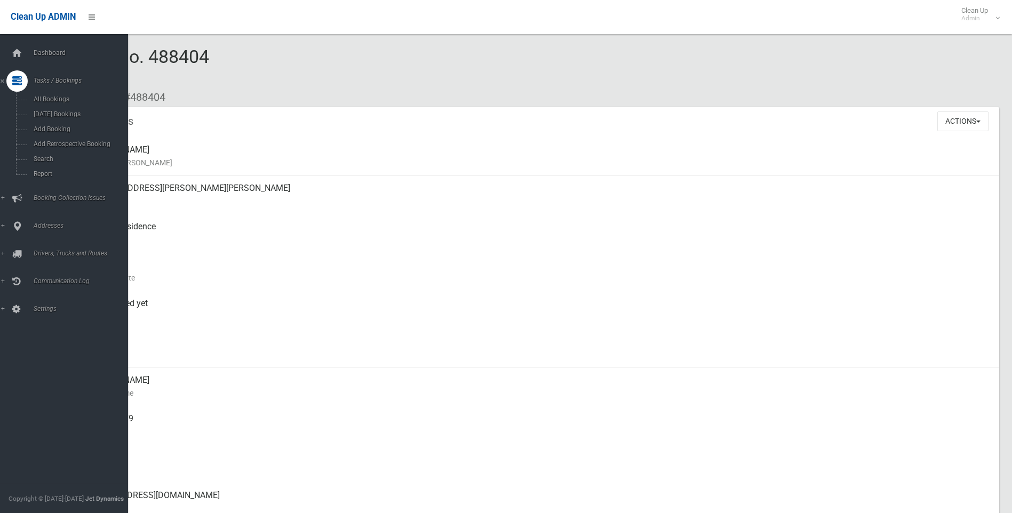
click at [24, 65] on ul "Dashboard Tasks / Bookings All Bookings Today's Bookings Add Booking Add Retros…" at bounding box center [68, 181] width 136 height 277
click at [21, 54] on icon at bounding box center [17, 53] width 12 height 21
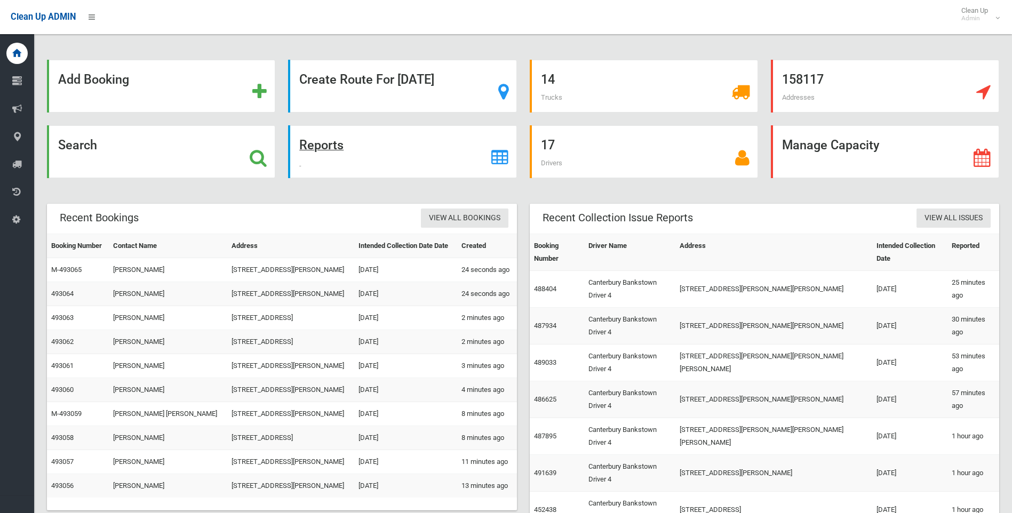
drag, startPoint x: 313, startPoint y: 144, endPoint x: 383, endPoint y: 151, distance: 70.3
click at [313, 144] on strong "Reports" at bounding box center [321, 145] width 44 height 15
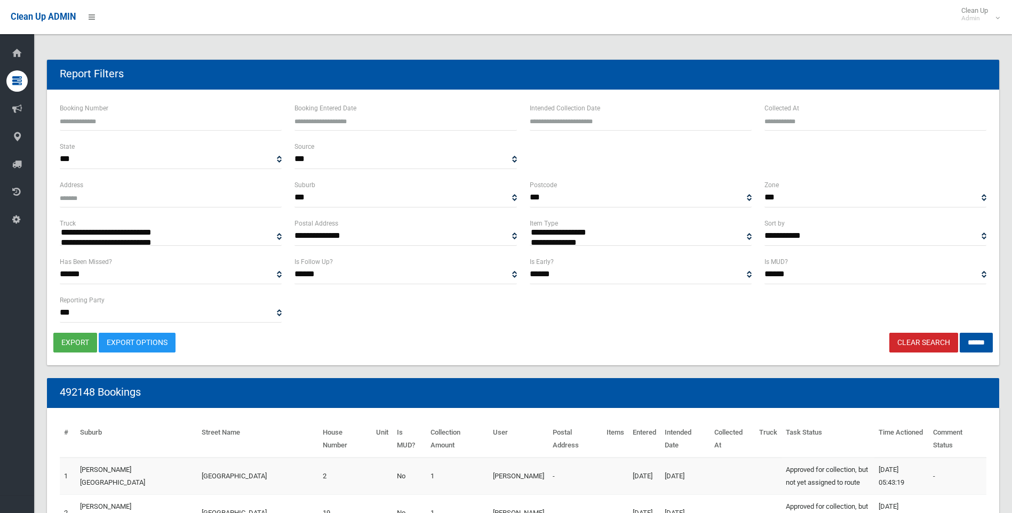
select select
